Goal: Transaction & Acquisition: Purchase product/service

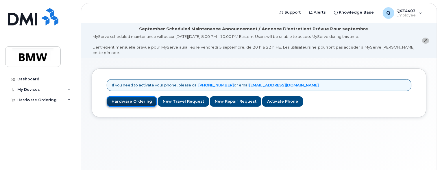
click at [137, 98] on link "Hardware Ordering" at bounding box center [132, 101] width 50 height 11
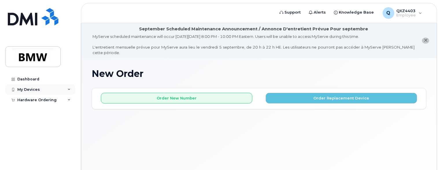
click at [40, 91] on div "My Devices" at bounding box center [40, 89] width 70 height 10
click at [57, 111] on div "Hardware Ordering" at bounding box center [40, 111] width 70 height 10
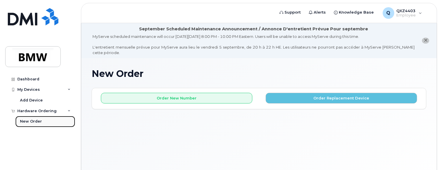
click at [42, 123] on link "New Order" at bounding box center [45, 121] width 60 height 11
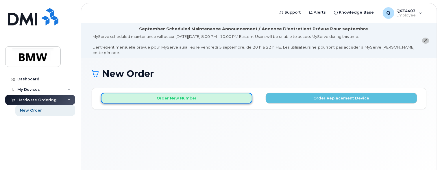
click at [224, 94] on button "Order New Number" at bounding box center [176, 98] width 151 height 11
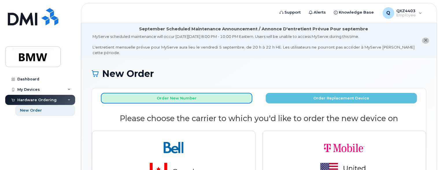
scroll to position [47, 0]
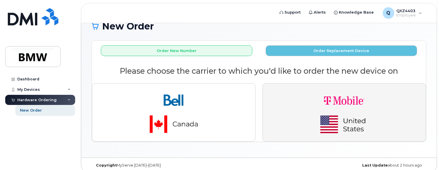
click at [280, 106] on button "button" at bounding box center [344, 112] width 164 height 58
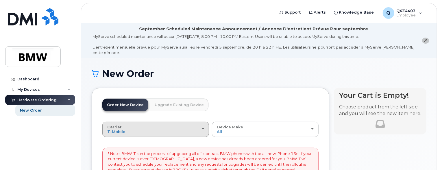
scroll to position [144, 0]
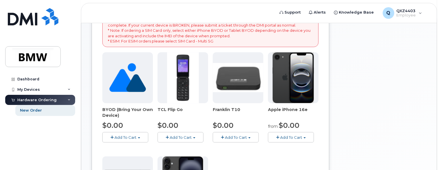
click at [304, 137] on span "button" at bounding box center [304, 137] width 2 height 1
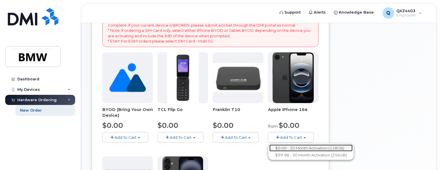
click at [298, 144] on link "$0.00 - 30 Month Activation (128GB)" at bounding box center [310, 147] width 83 height 7
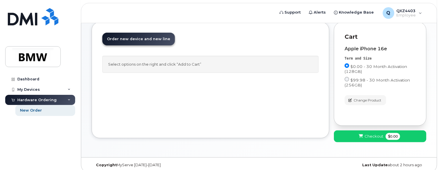
scroll to position [0, 0]
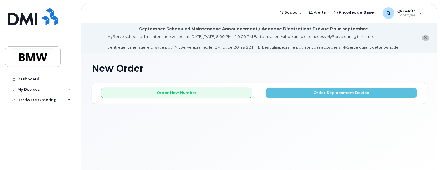
click at [142, 27] on div "September Scheduled Maintenance Announcement / Annonce D'entretient Prévue Pour…" at bounding box center [254, 38] width 292 height 24
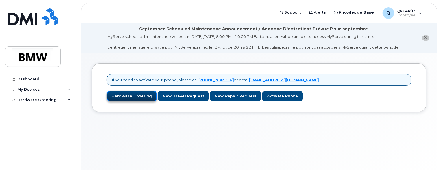
click at [138, 96] on link "Hardware Ordering" at bounding box center [132, 96] width 50 height 11
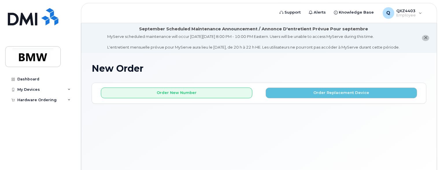
scroll to position [32, 0]
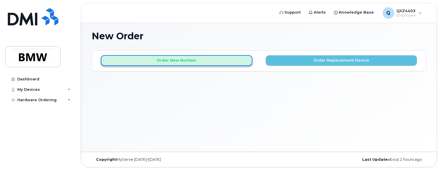
click at [192, 63] on button "Order New Number" at bounding box center [176, 60] width 151 height 11
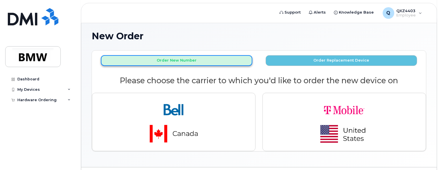
scroll to position [0, 0]
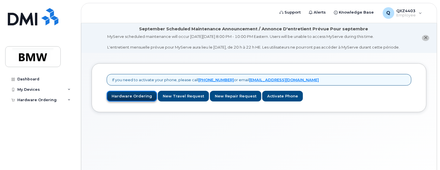
click at [141, 99] on link "Hardware Ordering" at bounding box center [132, 96] width 50 height 11
click at [43, 90] on div "My Devices" at bounding box center [40, 89] width 70 height 10
click at [55, 108] on div "Hardware Ordering" at bounding box center [40, 111] width 70 height 10
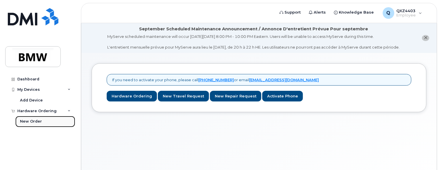
click at [51, 120] on link "New Order" at bounding box center [45, 121] width 60 height 11
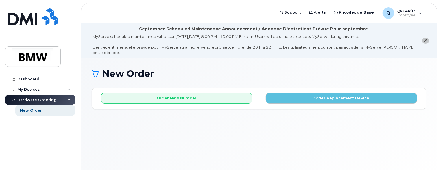
click at [92, 112] on div "New Order × Share This Order If you want to allow others to create or edit orde…" at bounding box center [258, 123] width 355 height 131
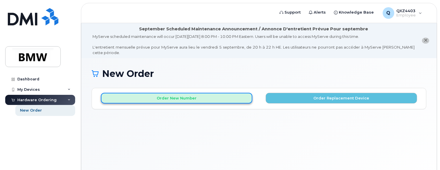
click at [224, 93] on button "Order New Number" at bounding box center [176, 98] width 151 height 11
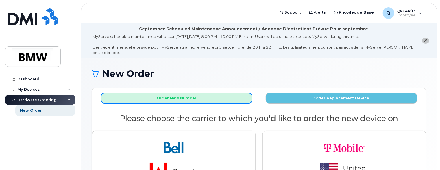
scroll to position [47, 0]
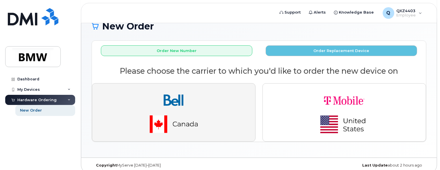
click at [92, 120] on button "button" at bounding box center [174, 112] width 164 height 58
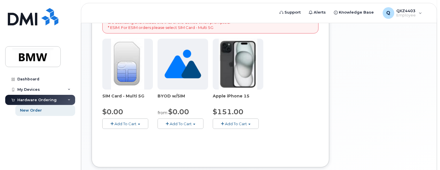
scroll to position [14, 0]
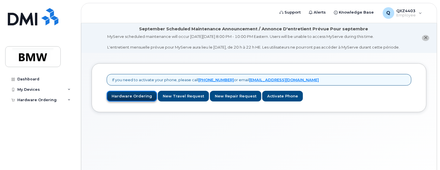
click at [130, 96] on link "Hardware Ordering" at bounding box center [132, 96] width 50 height 11
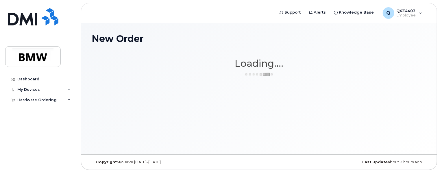
click at [348, 147] on div "New Order × Share This Order If you want to allow others to create or edit orde…" at bounding box center [258, 88] width 355 height 131
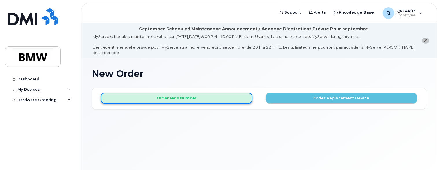
click at [201, 94] on button "Order New Number" at bounding box center [176, 98] width 151 height 11
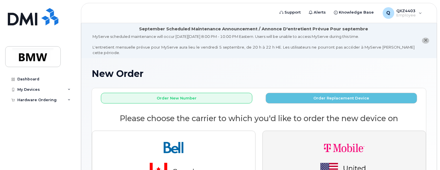
click at [346, 147] on img "button" at bounding box center [344, 160] width 81 height 49
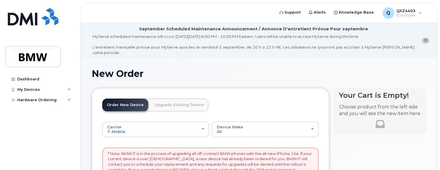
click at [18, 138] on div "Dashboard My Devices Add Device Hardware Ordering New Order" at bounding box center [40, 117] width 71 height 87
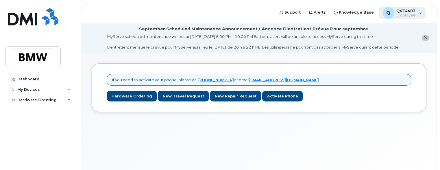
click at [402, 13] on span "Employee" at bounding box center [405, 15] width 19 height 5
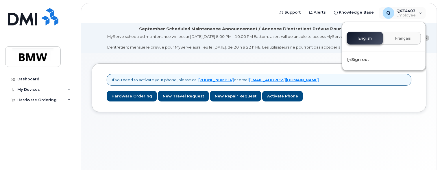
click at [223, 29] on div "September Scheduled Maintenance Announcement / Annonce D'entretient Prévue Pour…" at bounding box center [253, 29] width 229 height 6
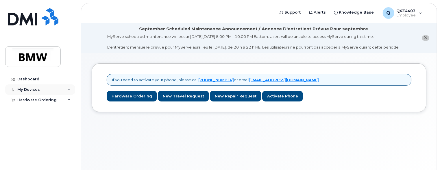
click at [47, 90] on div "My Devices" at bounding box center [40, 89] width 70 height 10
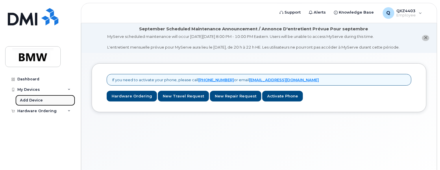
click at [48, 100] on link "Add Device" at bounding box center [45, 100] width 60 height 11
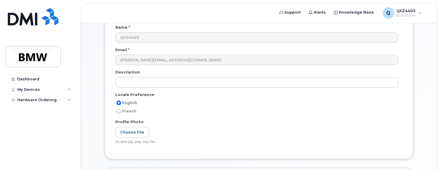
scroll to position [29, 0]
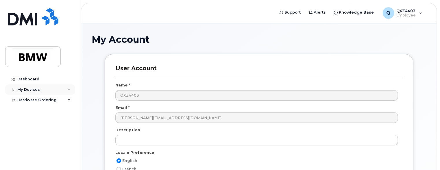
click at [58, 88] on div "My Devices" at bounding box center [40, 89] width 70 height 10
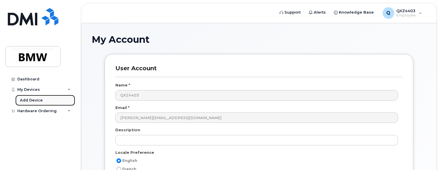
click at [57, 99] on link "Add Device" at bounding box center [45, 100] width 60 height 11
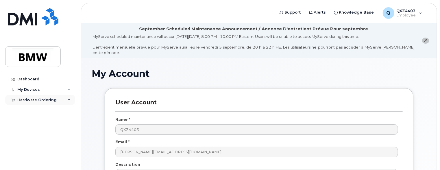
click at [54, 102] on div "Hardware Ordering" at bounding box center [40, 100] width 70 height 10
click at [47, 112] on link "New Order" at bounding box center [45, 110] width 60 height 11
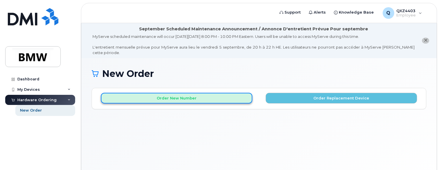
click at [205, 93] on button "Order New Number" at bounding box center [176, 98] width 151 height 11
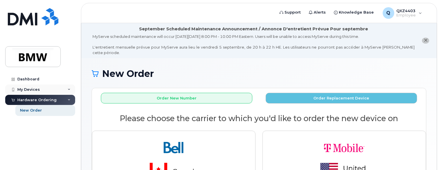
click at [49, 89] on div "My Devices" at bounding box center [40, 89] width 70 height 10
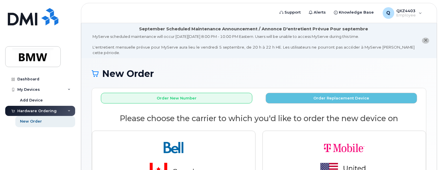
click at [51, 110] on div "Hardware Ordering" at bounding box center [36, 111] width 39 height 5
click at [57, 110] on div "Hardware Ordering" at bounding box center [40, 111] width 70 height 10
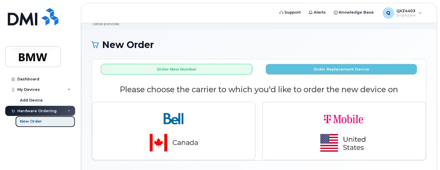
click at [44, 124] on link "New Order" at bounding box center [45, 121] width 60 height 11
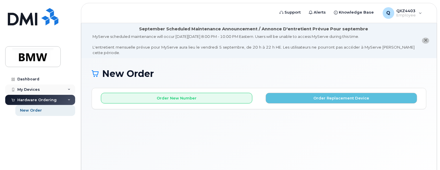
click at [58, 89] on div "My Devices" at bounding box center [40, 89] width 70 height 10
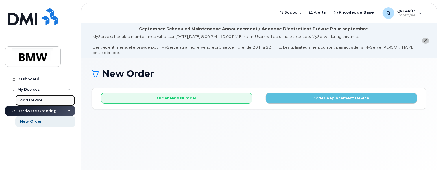
click at [52, 98] on link "Add Device" at bounding box center [45, 100] width 60 height 11
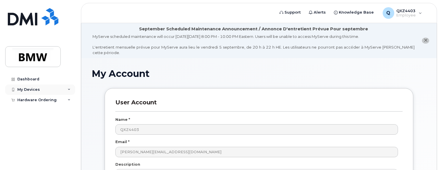
click at [44, 89] on div "My Devices" at bounding box center [40, 89] width 70 height 10
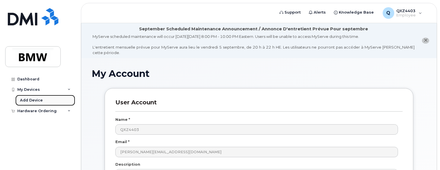
click at [40, 101] on div "Add Device" at bounding box center [31, 100] width 23 height 5
click at [39, 90] on div "My Devices" at bounding box center [40, 89] width 70 height 10
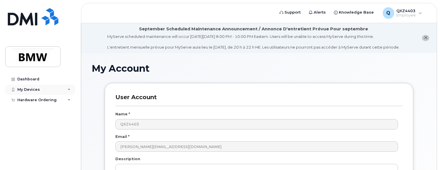
click at [35, 89] on div "My Devices" at bounding box center [28, 89] width 23 height 5
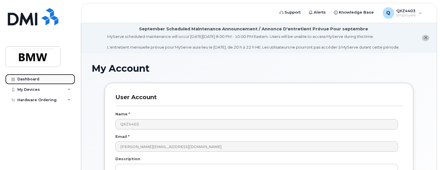
click at [32, 79] on div "Dashboard" at bounding box center [28, 79] width 22 height 5
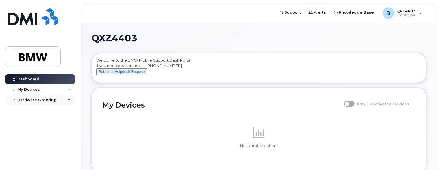
click at [57, 99] on div "Hardware Ordering" at bounding box center [40, 100] width 70 height 10
click at [51, 108] on link "New Order" at bounding box center [45, 110] width 60 height 11
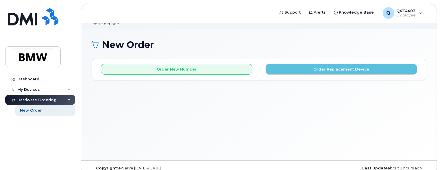
scroll to position [32, 0]
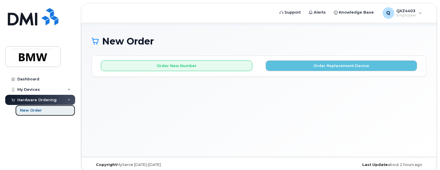
click at [35, 107] on link "New Order" at bounding box center [45, 110] width 60 height 11
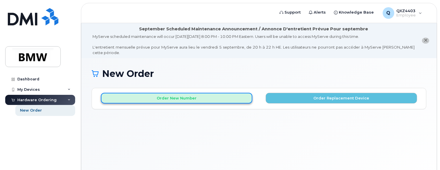
click at [222, 93] on button "Order New Number" at bounding box center [176, 98] width 151 height 11
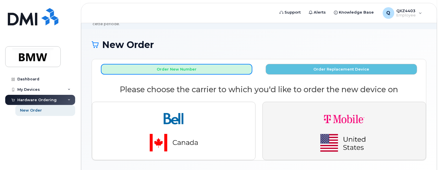
scroll to position [47, 0]
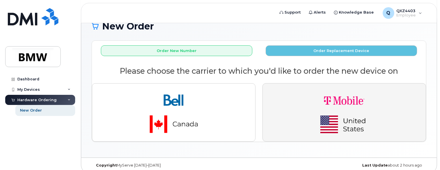
click at [331, 113] on img "button" at bounding box center [344, 112] width 81 height 49
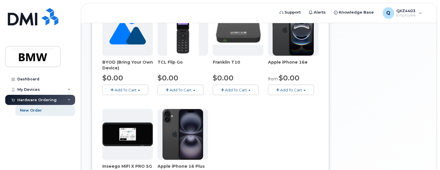
scroll to position [250, 0]
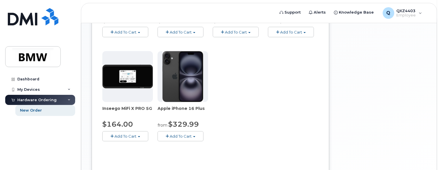
click at [198, 131] on button "Add To Cart" at bounding box center [180, 136] width 46 height 10
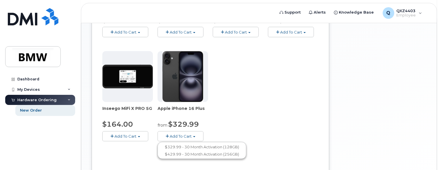
scroll to position [163, 0]
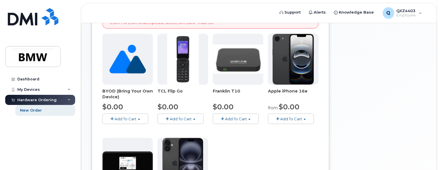
click at [310, 114] on button "Add To Cart" at bounding box center [291, 119] width 46 height 10
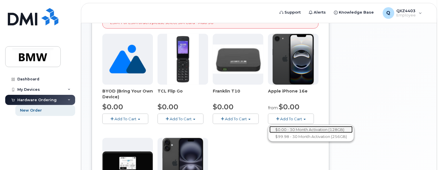
click at [327, 126] on link "$0.00 - 30 Month Activation (128GB)" at bounding box center [310, 129] width 83 height 7
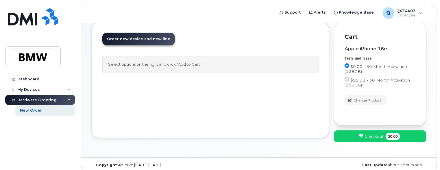
scroll to position [37, 0]
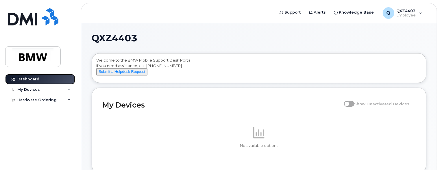
click at [31, 80] on div "Dashboard" at bounding box center [28, 79] width 22 height 5
click at [59, 101] on div "Hardware Ordering" at bounding box center [40, 100] width 70 height 10
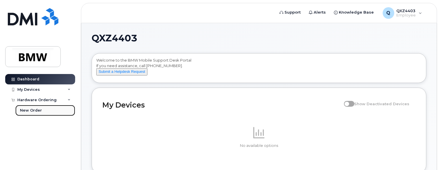
click at [46, 110] on link "New Order" at bounding box center [45, 110] width 60 height 11
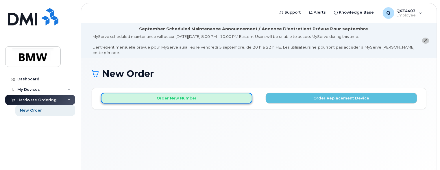
click at [214, 93] on button "Order New Number" at bounding box center [176, 98] width 151 height 11
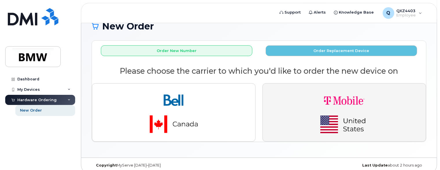
click at [339, 88] on img "button" at bounding box center [344, 112] width 81 height 49
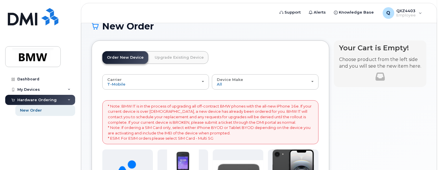
scroll to position [163, 0]
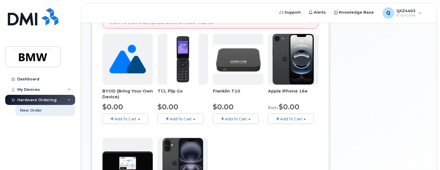
click at [302, 116] on span "Add To Cart" at bounding box center [291, 118] width 22 height 5
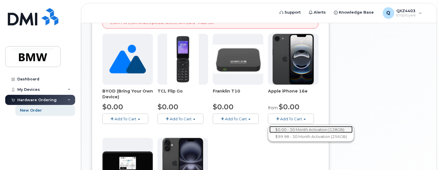
click at [300, 126] on link "$0.00 - 30 Month Activation (128GB)" at bounding box center [310, 129] width 83 height 7
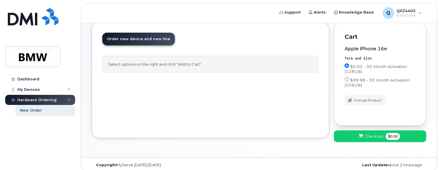
scroll to position [37, 0]
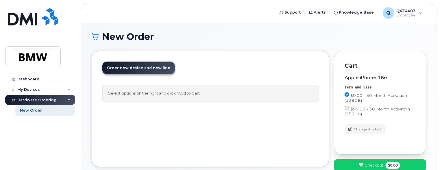
click at [231, 86] on div "Select options on the right and click “Add to Cart”" at bounding box center [210, 93] width 216 height 17
click at [192, 87] on div "Select options on the right and click “Add to Cart”" at bounding box center [210, 93] width 216 height 17
click at [377, 162] on span "Checkout" at bounding box center [373, 164] width 19 height 5
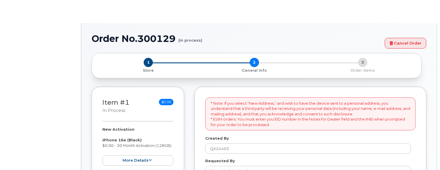
select select
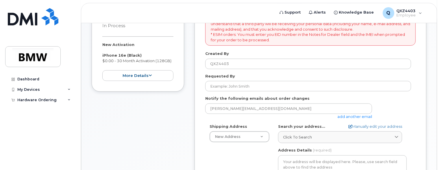
scroll to position [202, 0]
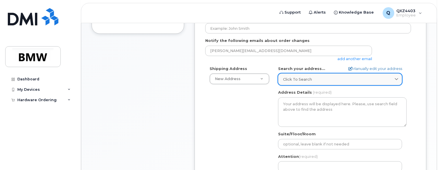
click at [293, 77] on span "Click to search" at bounding box center [297, 79] width 29 height 5
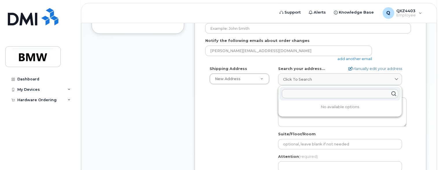
click at [250, 96] on div "Shipping Address New Address New Address BMW MC Plant BMW North America Financi…" at bounding box center [308, 132] width 206 height 133
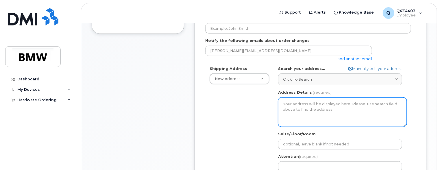
click at [314, 106] on textarea "Address Details" at bounding box center [342, 111] width 129 height 29
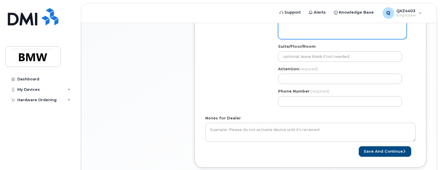
scroll to position [319, 0]
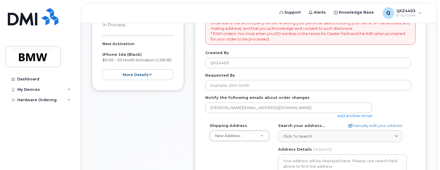
scroll to position [203, 0]
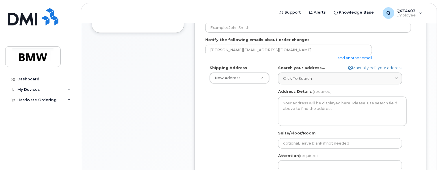
click at [419, 55] on div "* Note: If you select “New Address,” and wish to have the device sent to a pers…" at bounding box center [310, 98] width 232 height 311
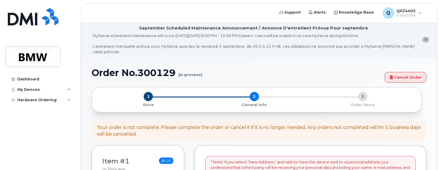
scroll to position [0, 0]
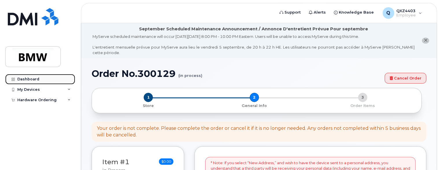
click at [38, 79] on div "Dashboard" at bounding box center [28, 79] width 22 height 5
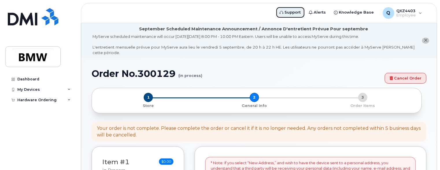
click at [297, 12] on span "Support" at bounding box center [293, 13] width 16 height 6
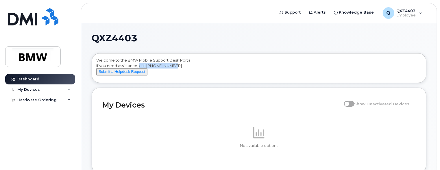
drag, startPoint x: 175, startPoint y: 66, endPoint x: 139, endPoint y: 64, distance: 36.1
click at [139, 64] on div "Welcome to the BMW Mobile Support Desk Portal If you need assistance, call 800-…" at bounding box center [258, 69] width 325 height 23
copy div "call 800-680-0083"
click at [34, 130] on div "Dashboard My Devices Add Device Hardware Ordering My Orders New Order" at bounding box center [40, 117] width 71 height 87
click at [43, 101] on div "Hardware Ordering" at bounding box center [36, 100] width 39 height 5
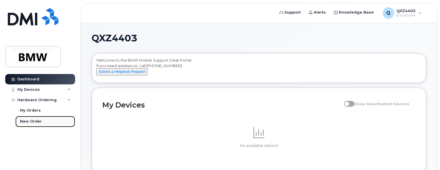
click at [42, 122] on link "New Order" at bounding box center [45, 121] width 60 height 11
